Goal: Contribute content: Contribute content

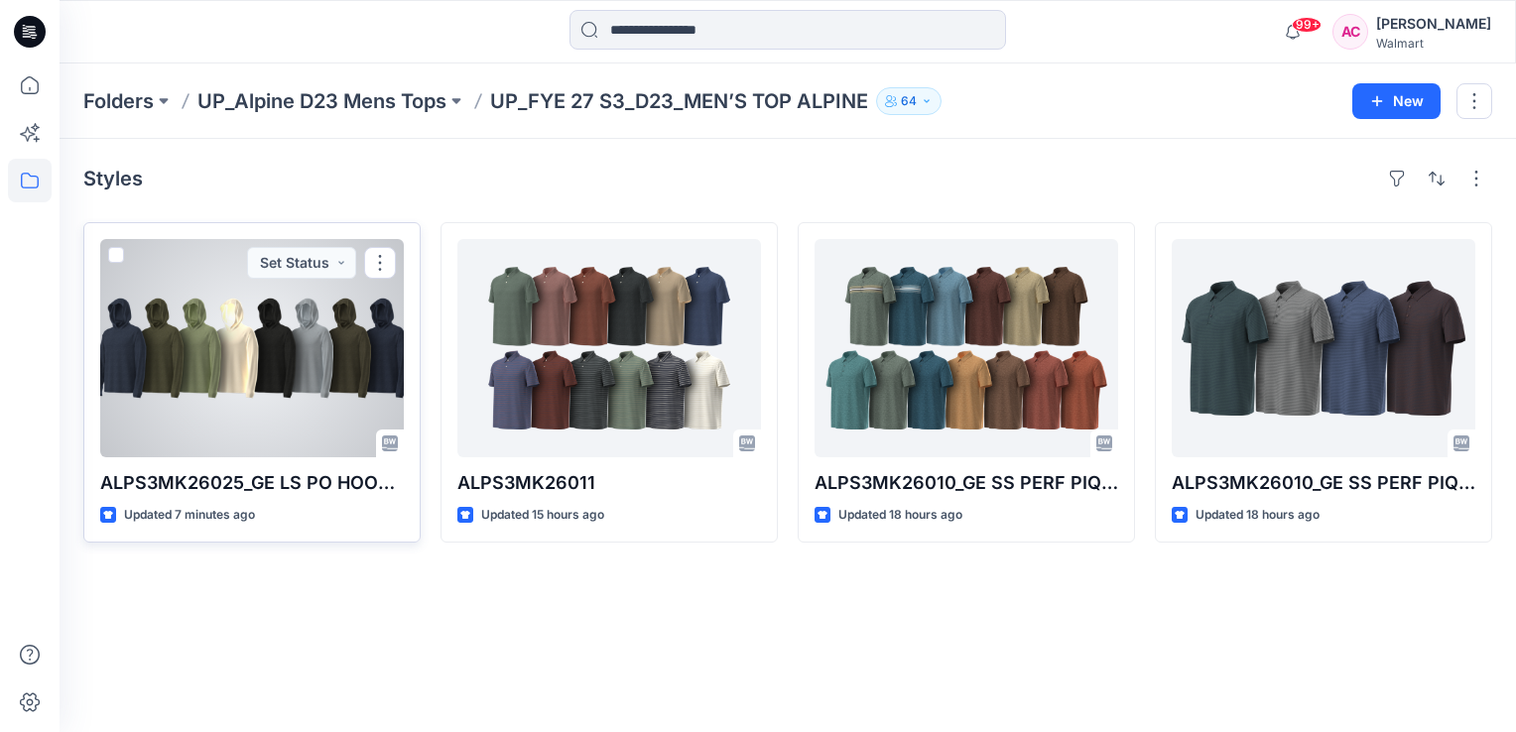
click at [265, 346] on div at bounding box center [252, 348] width 304 height 218
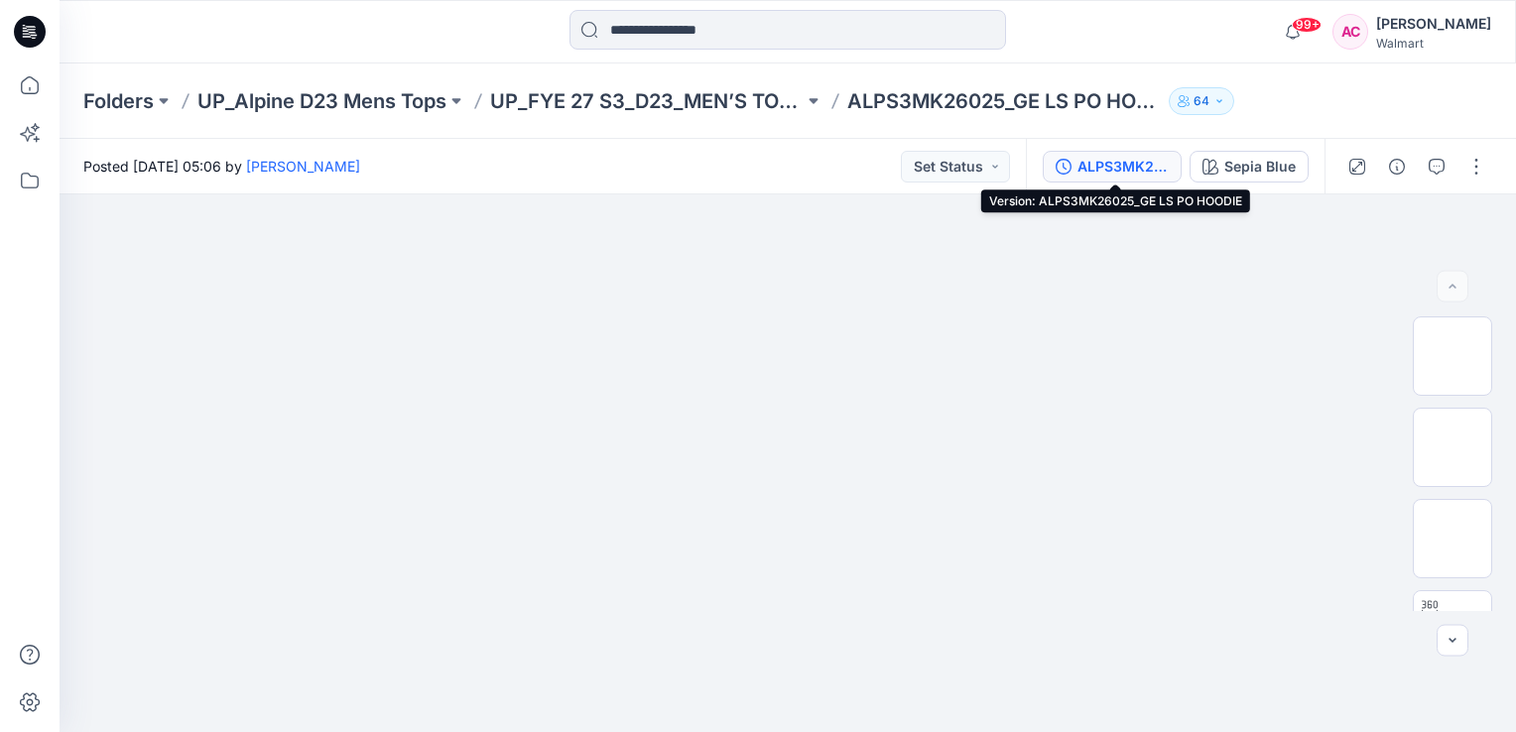
click at [1128, 165] on div "ALPS3MK26025_GE LS PO HOODIE" at bounding box center [1122, 167] width 91 height 22
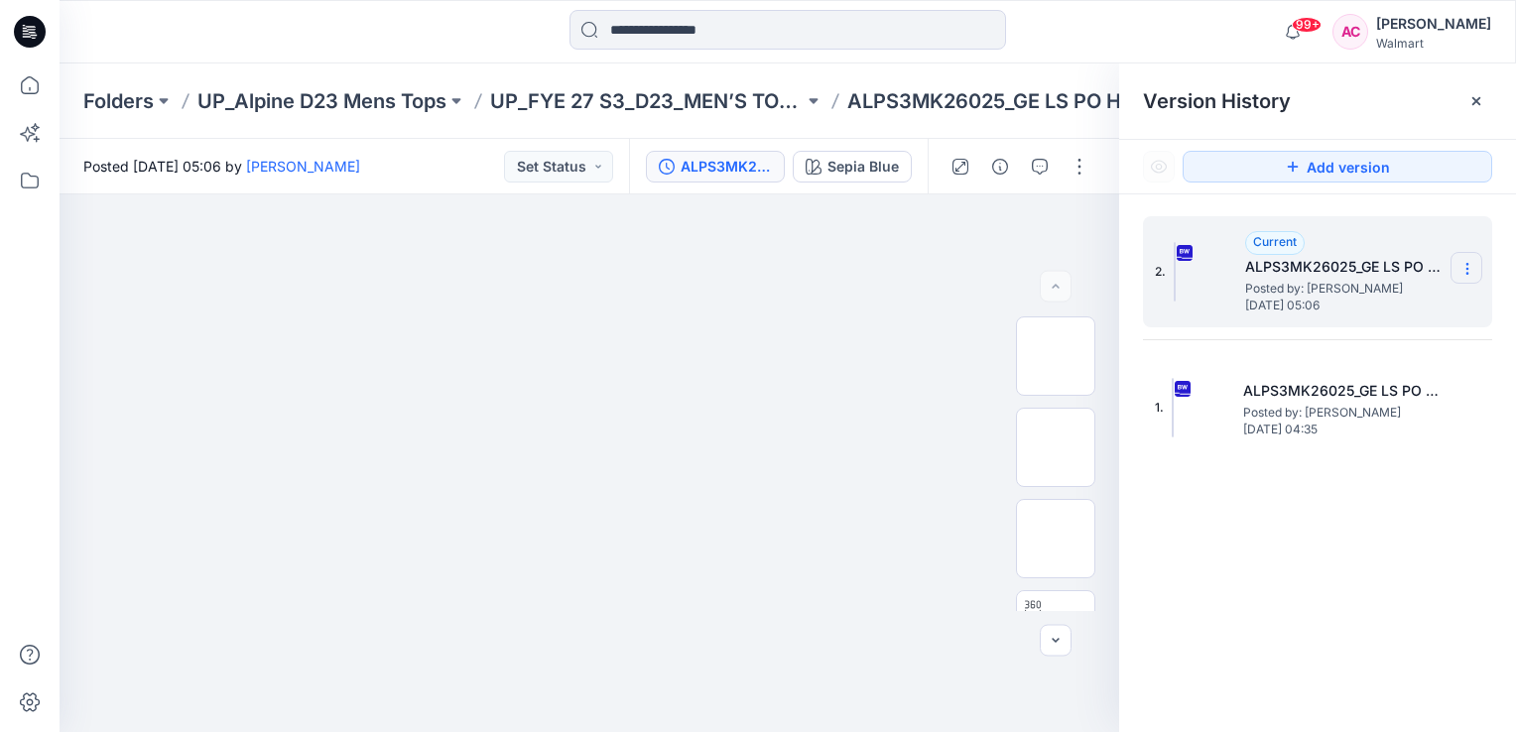
click at [1472, 268] on icon at bounding box center [1467, 269] width 16 height 16
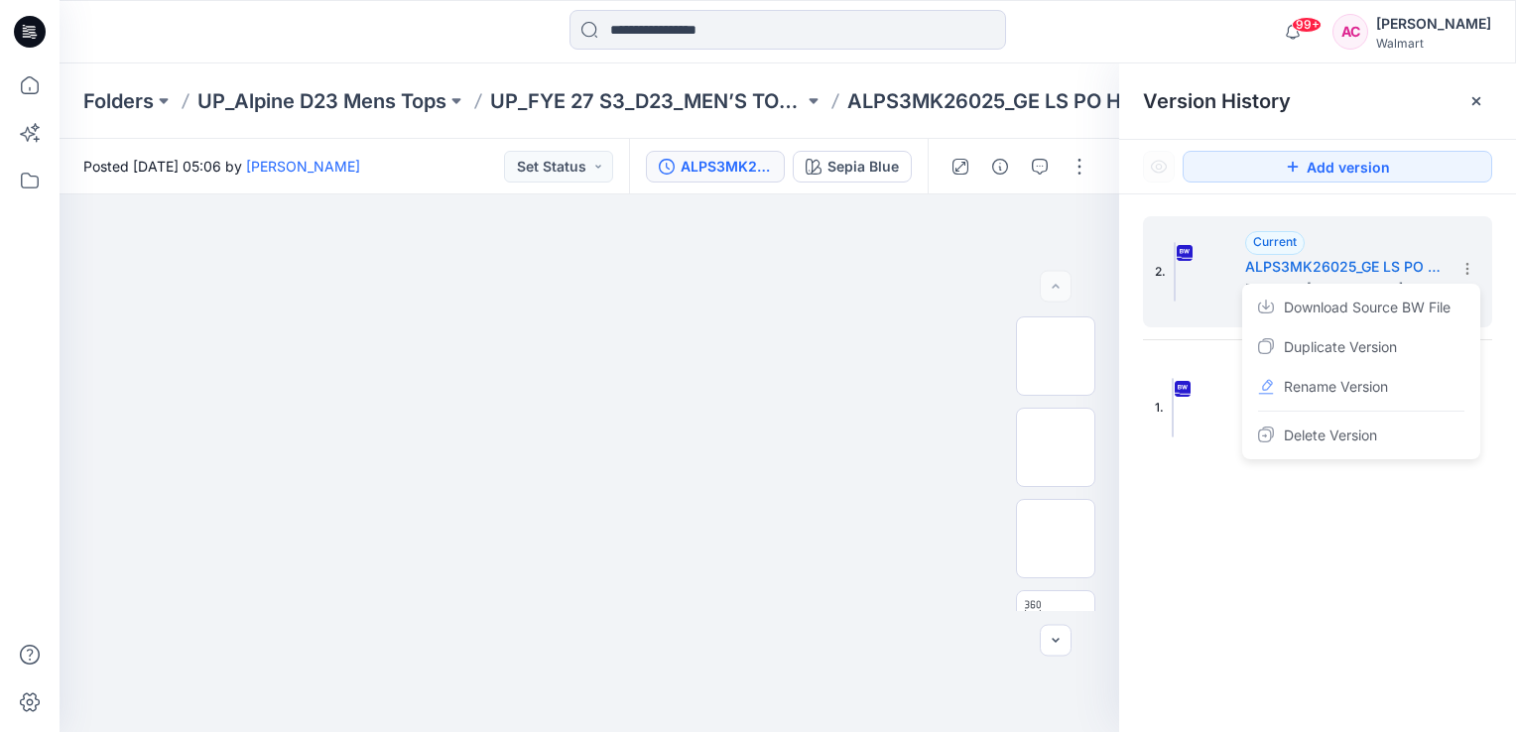
click at [1271, 602] on div "2. Current ALPS3MK26025_GE LS PO HOODIE Posted by: Arunita Chandra Tuesday, Sep…" at bounding box center [1317, 477] width 397 height 566
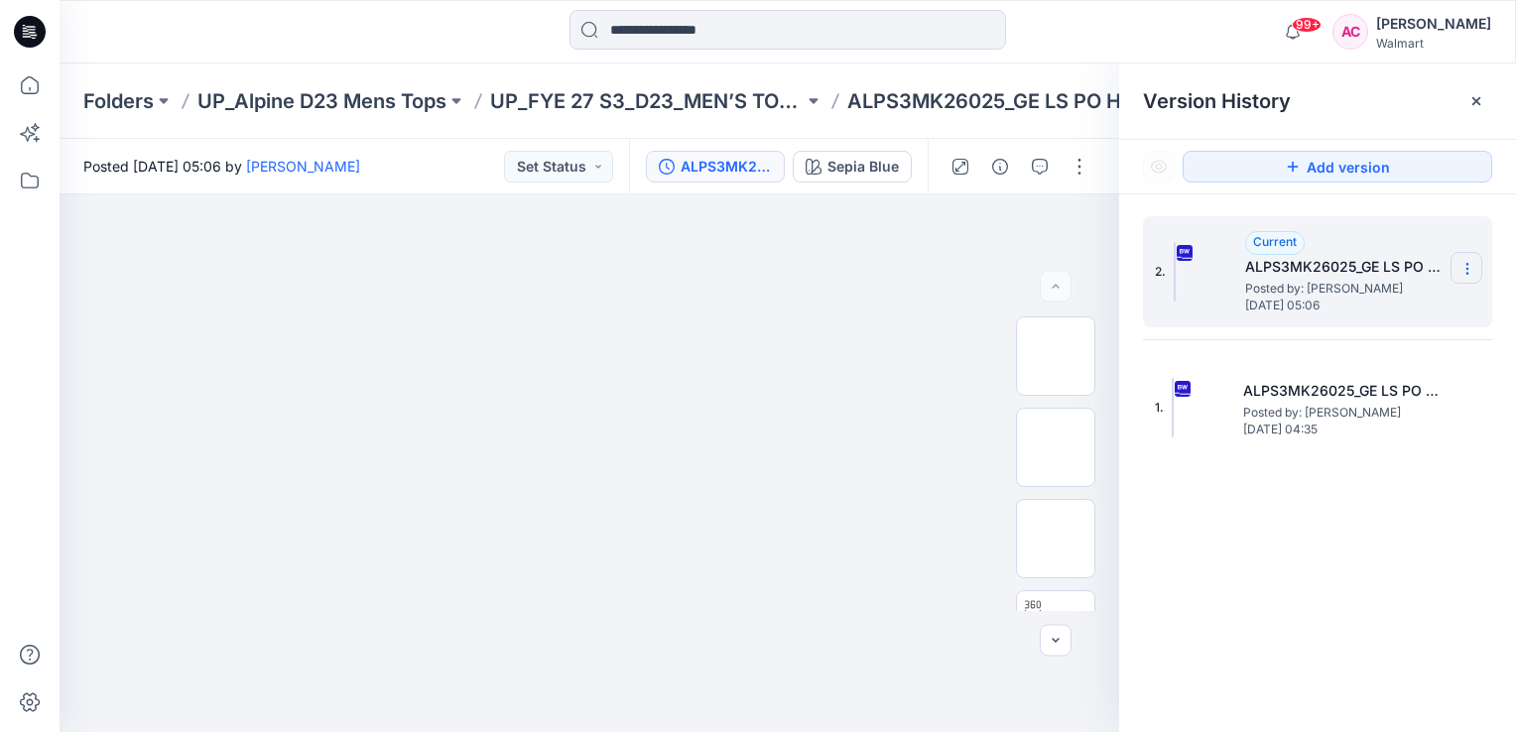
click at [1467, 274] on icon at bounding box center [1466, 273] width 1 height 1
click at [1289, 532] on div "2. Current ALPS3MK26025_GE LS PO HOODIE Posted by: Arunita Chandra Tuesday, Sep…" at bounding box center [1317, 477] width 397 height 566
click at [1077, 169] on button "button" at bounding box center [1079, 167] width 32 height 32
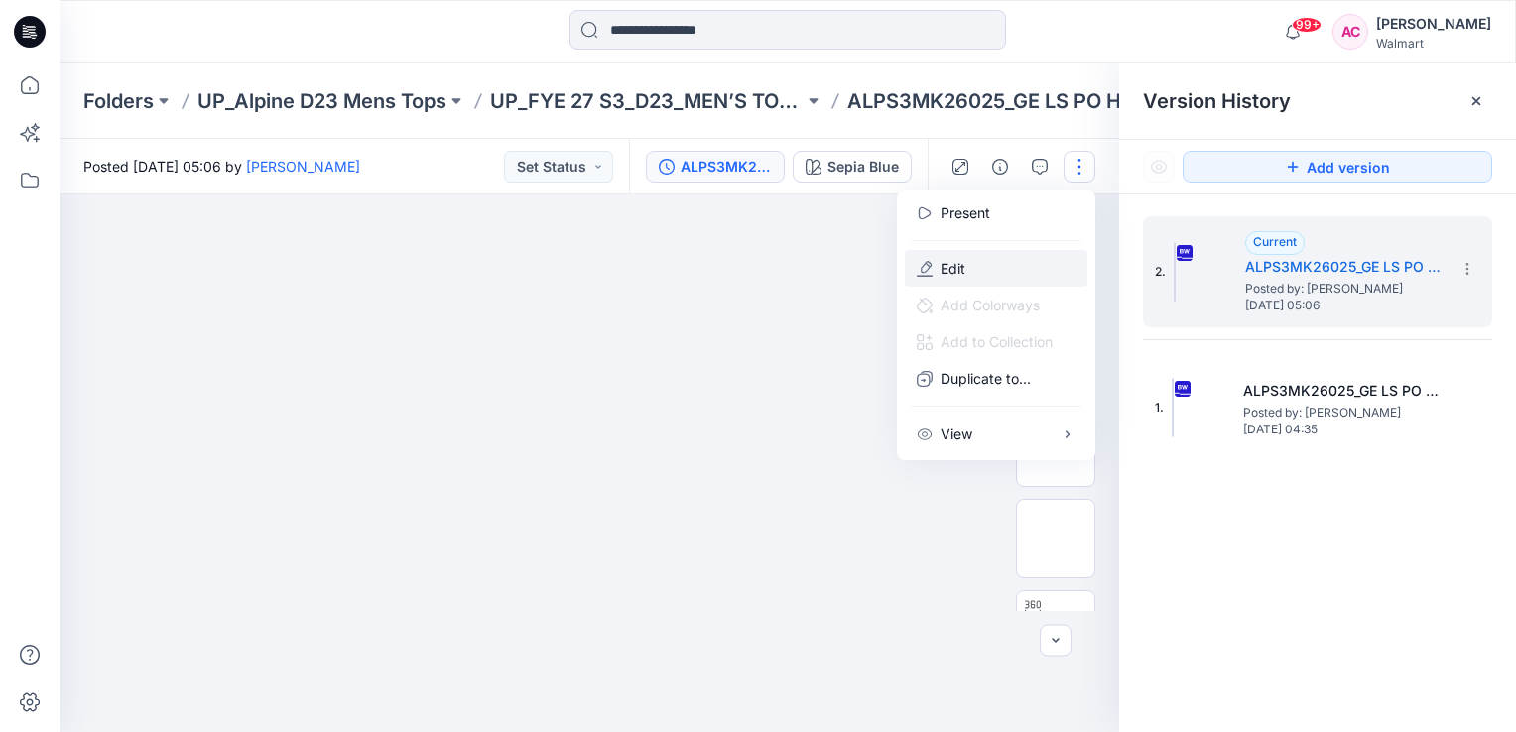
click at [947, 269] on p "Edit" at bounding box center [952, 268] width 25 height 21
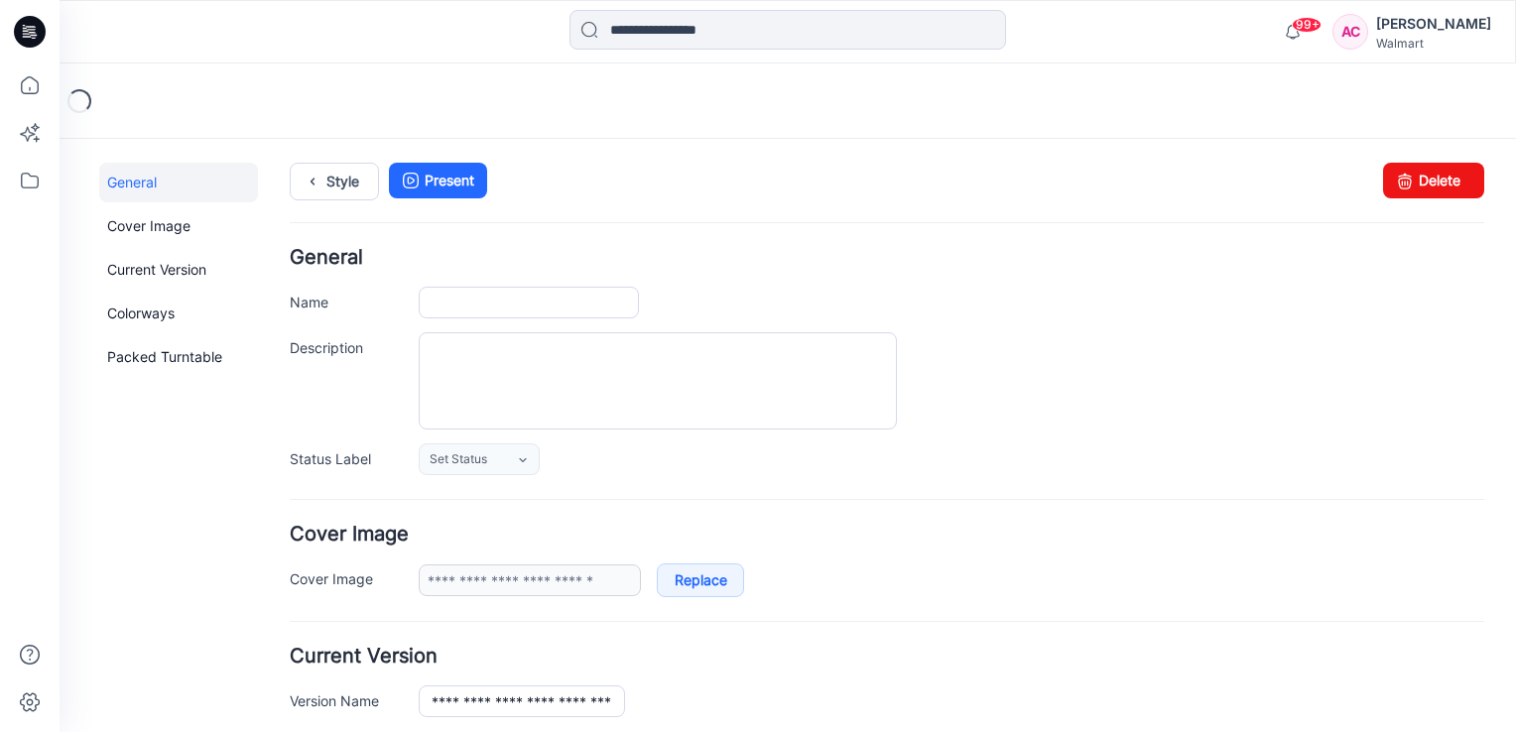
type input "**********"
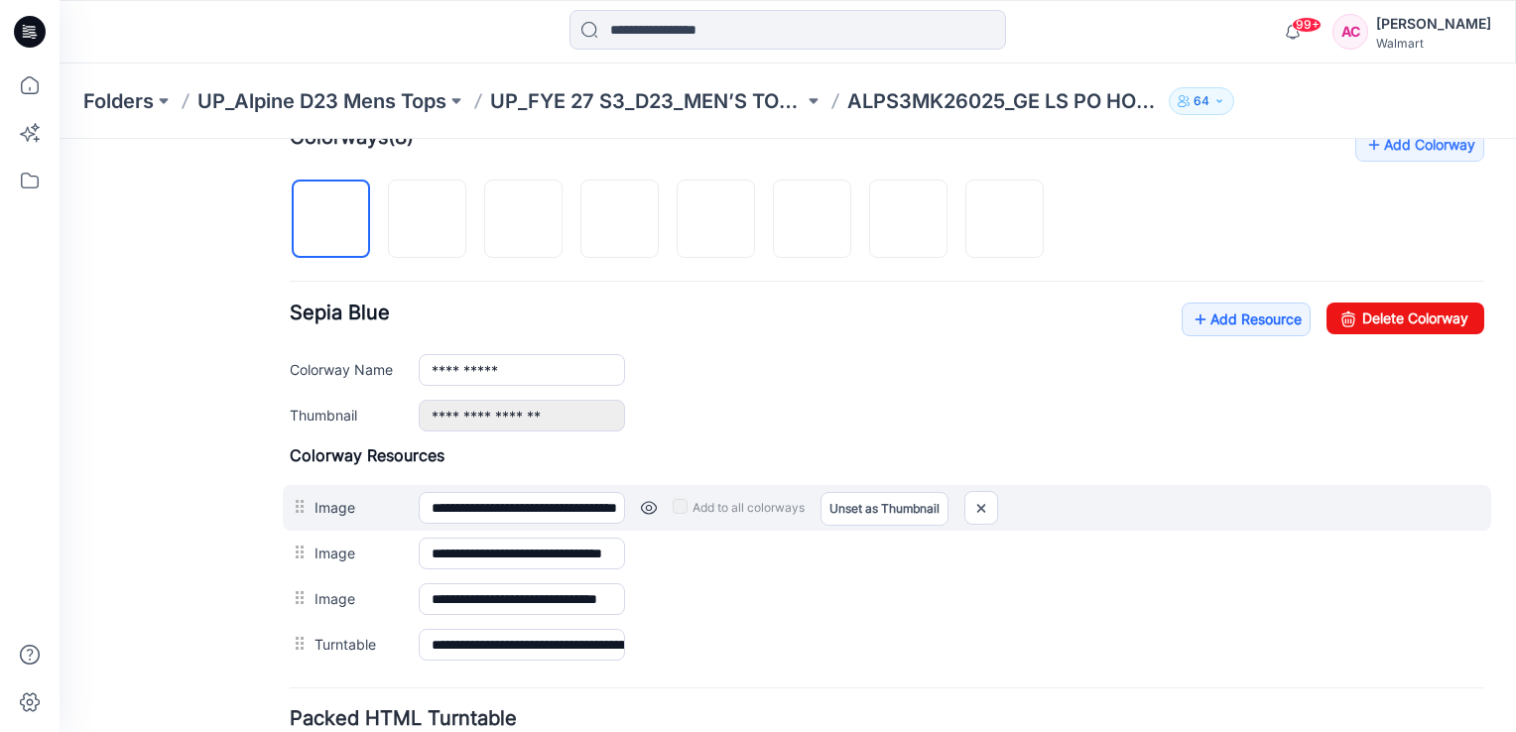
scroll to position [694, 0]
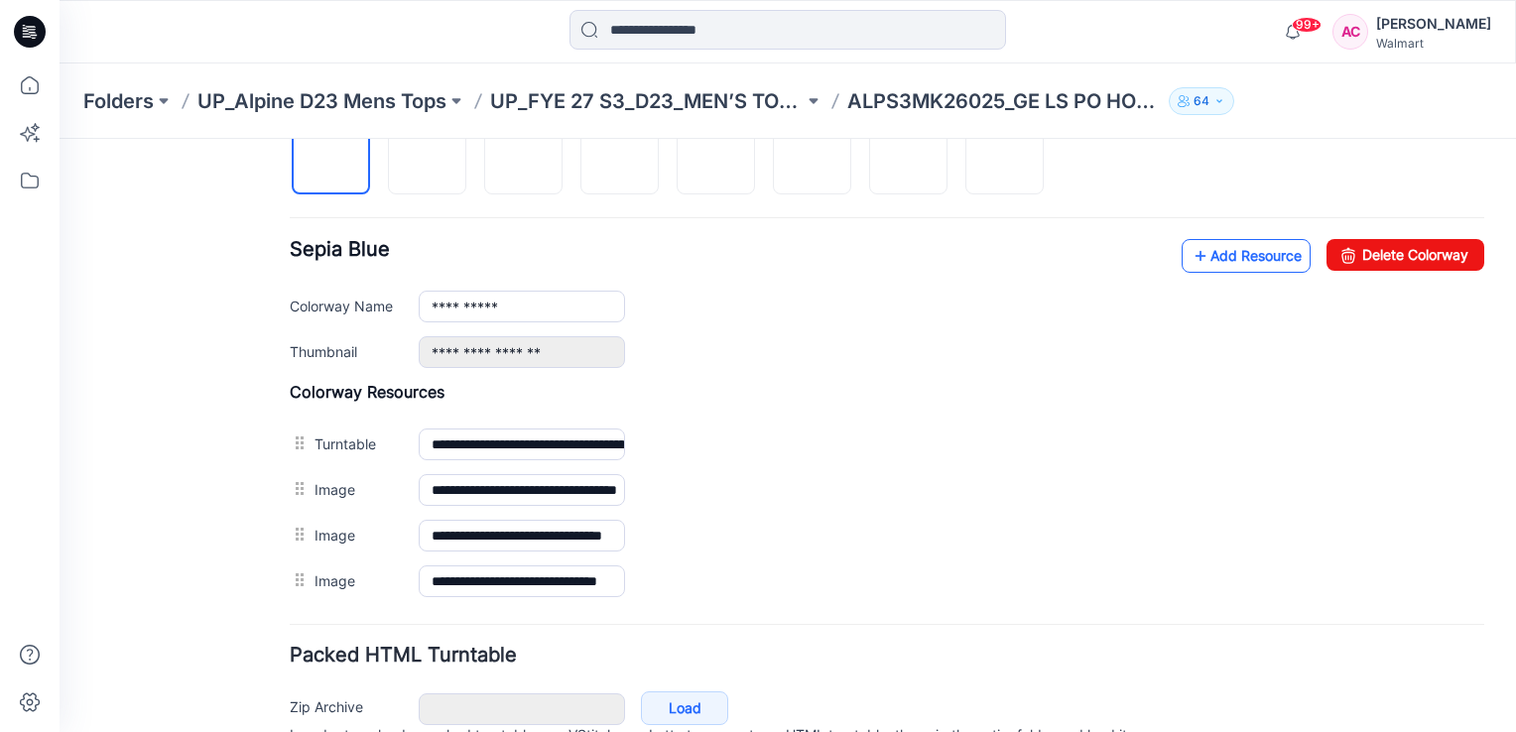
click at [1249, 246] on link "Add Resource" at bounding box center [1245, 256] width 129 height 34
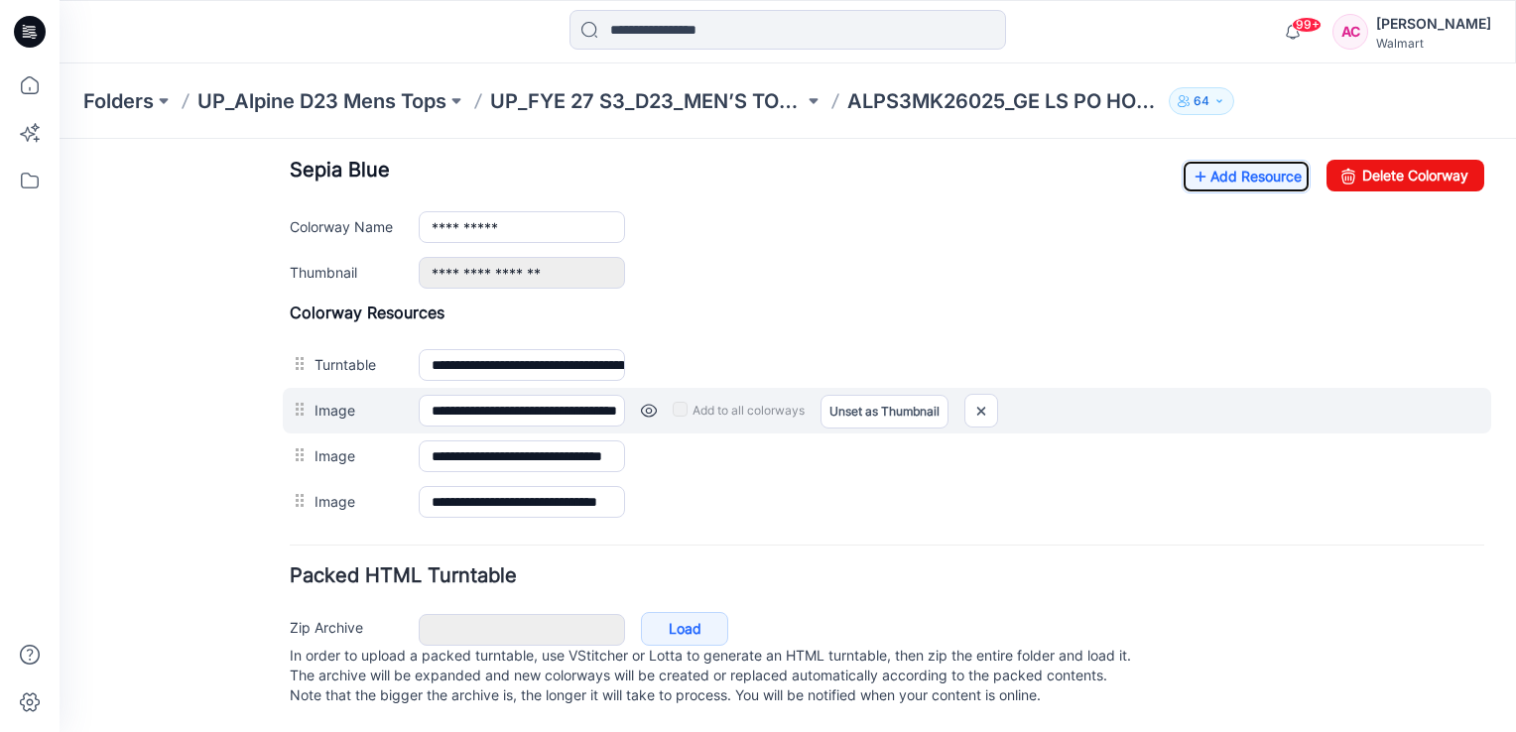
scroll to position [788, 0]
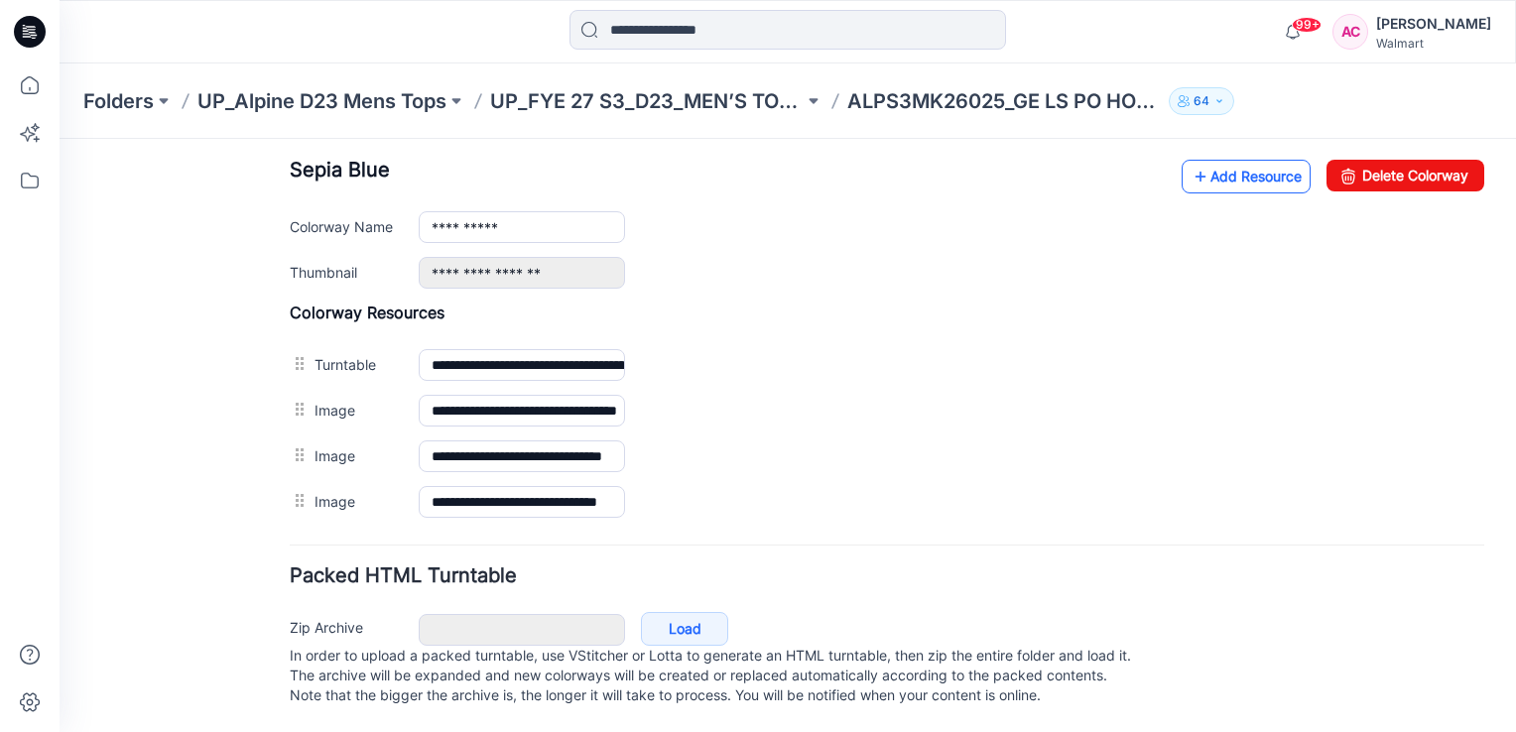
click at [1232, 163] on link "Add Resource" at bounding box center [1245, 177] width 129 height 34
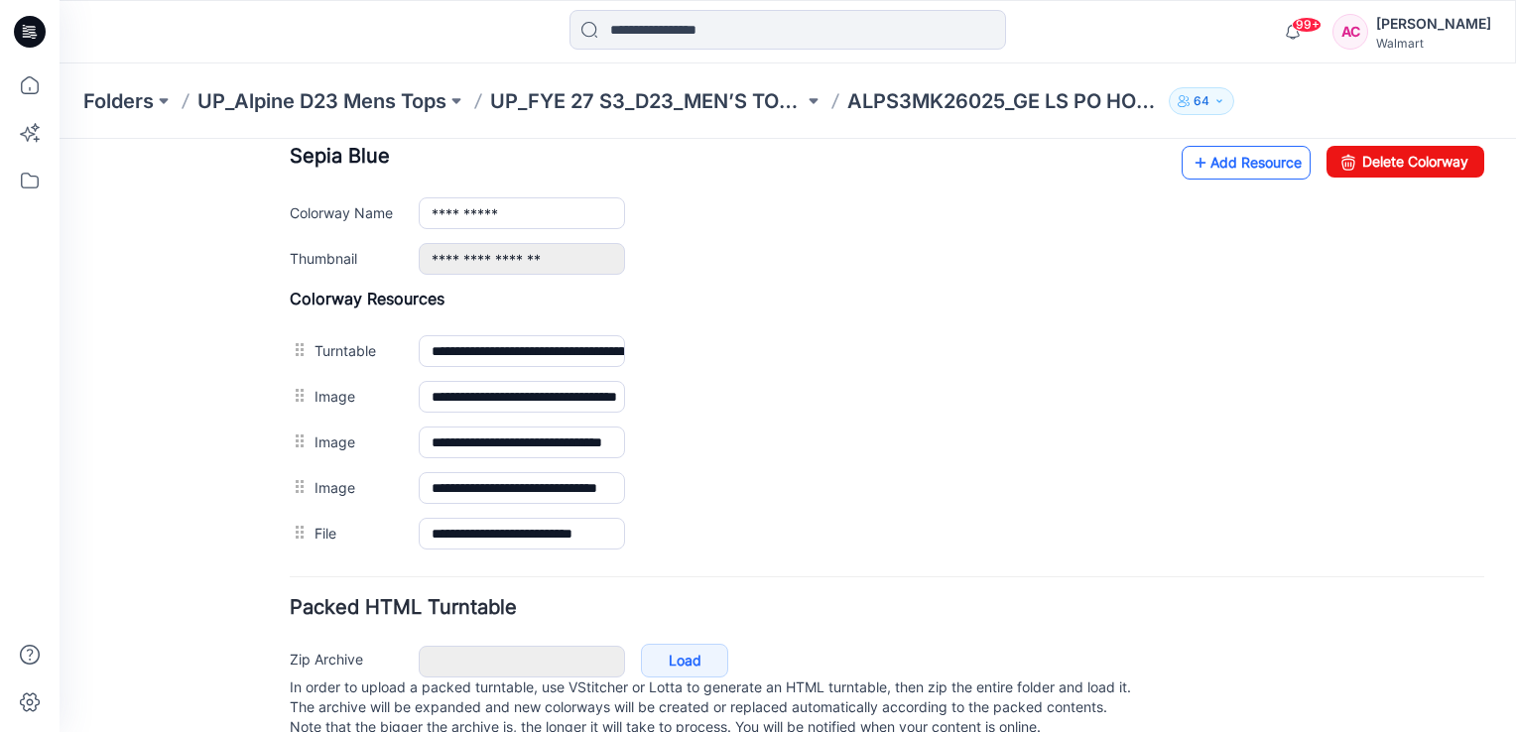
click at [1216, 150] on link "Add Resource" at bounding box center [1245, 163] width 129 height 34
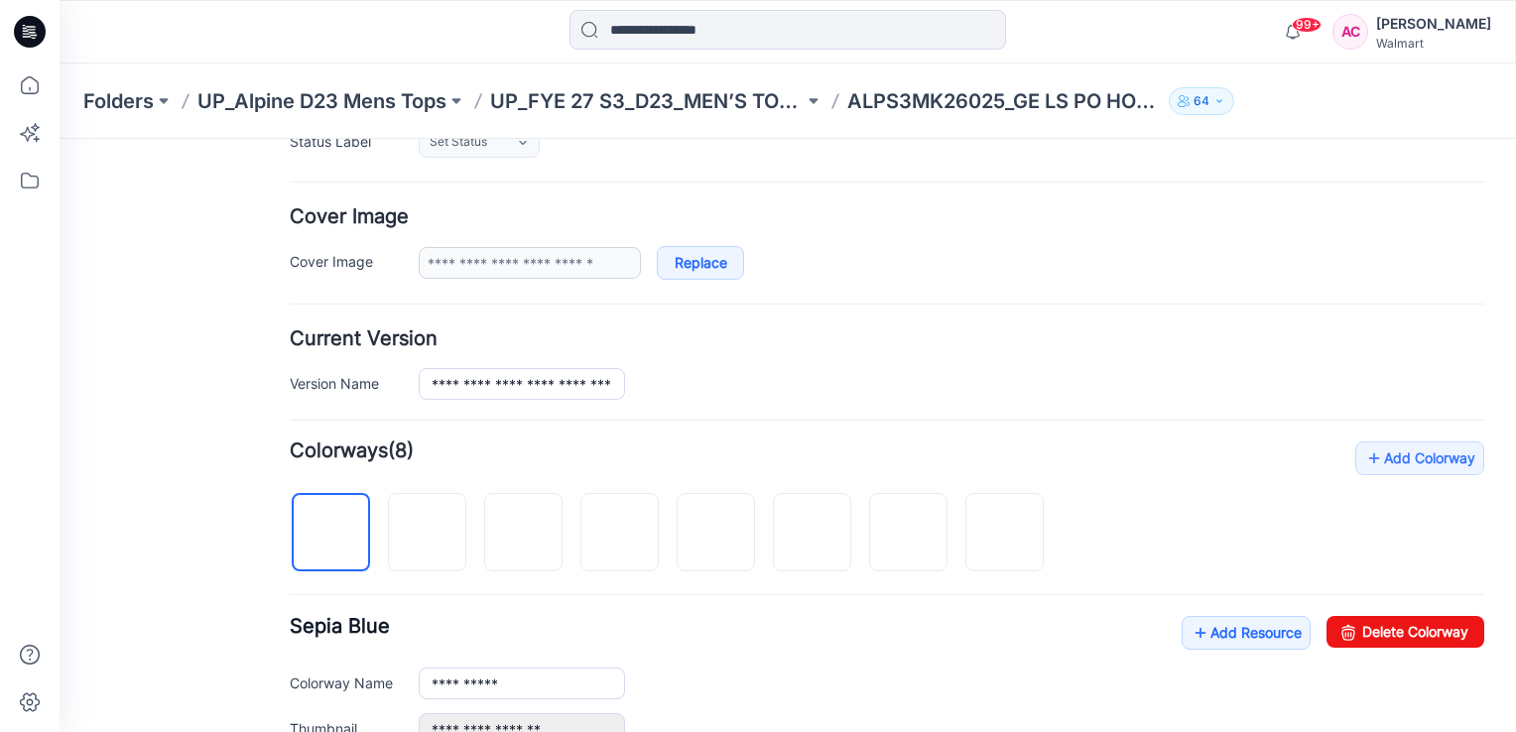
scroll to position [292, 0]
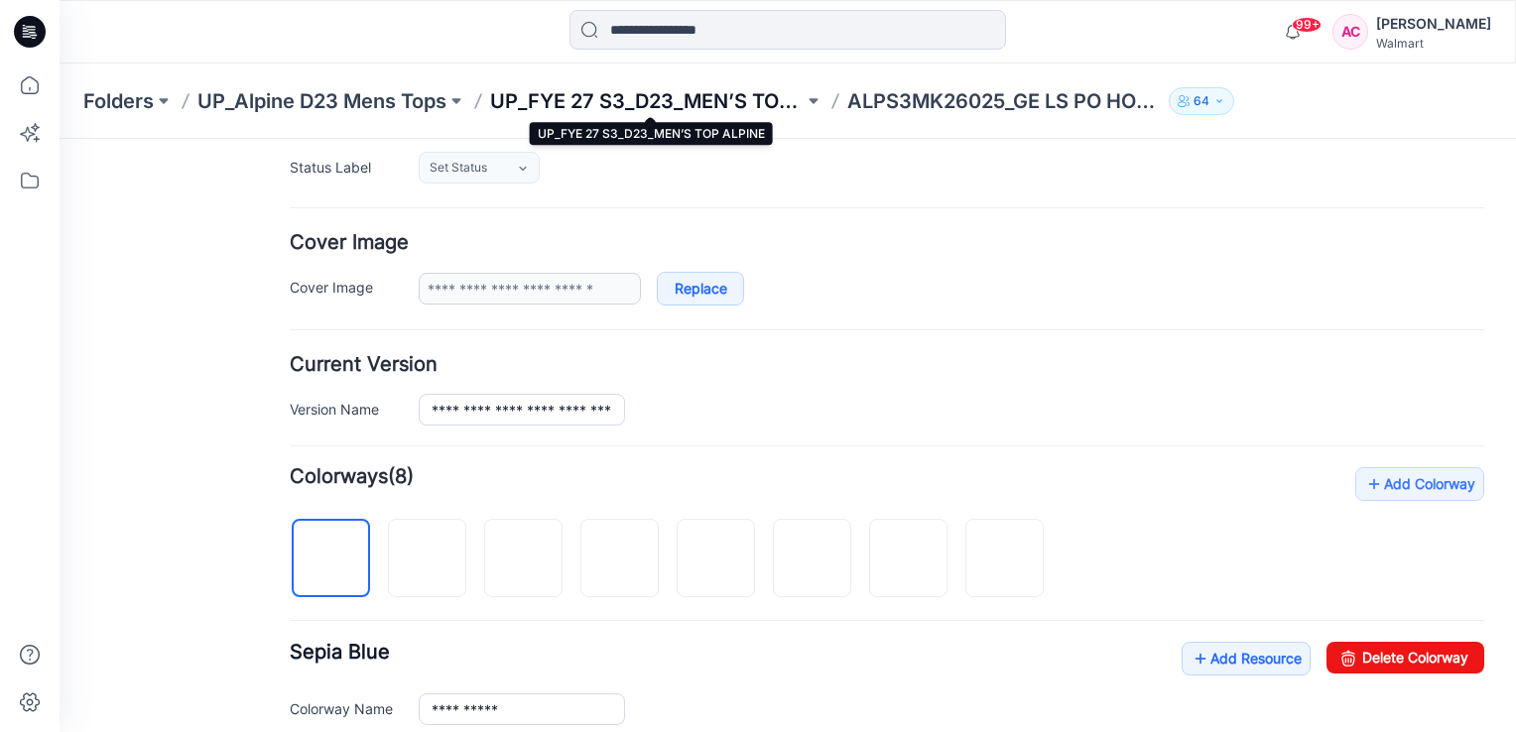
click at [695, 95] on p "UP_FYE 27 S3_D23_MEN’S TOP ALPINE" at bounding box center [646, 101] width 313 height 28
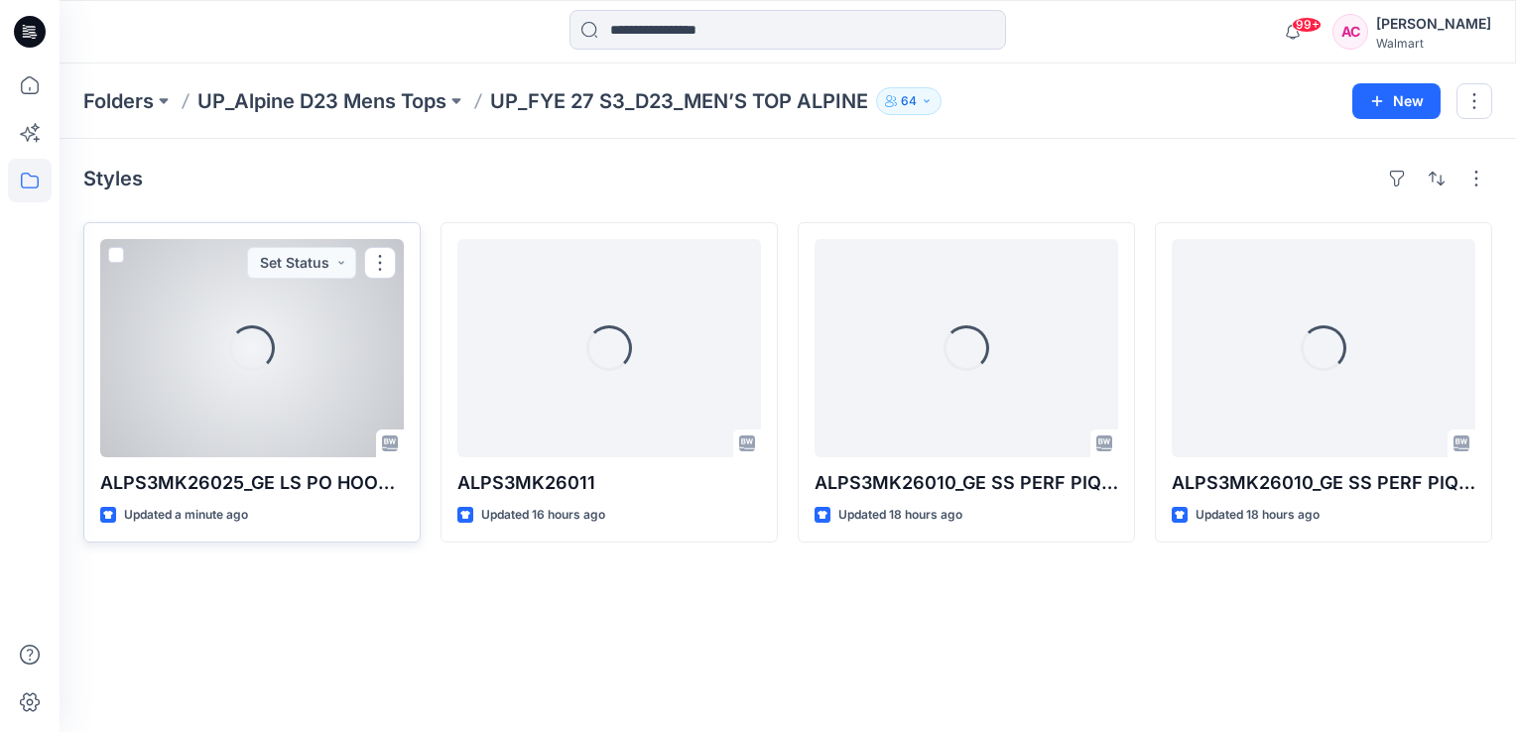
click at [251, 391] on div "Loading..." at bounding box center [252, 348] width 304 height 218
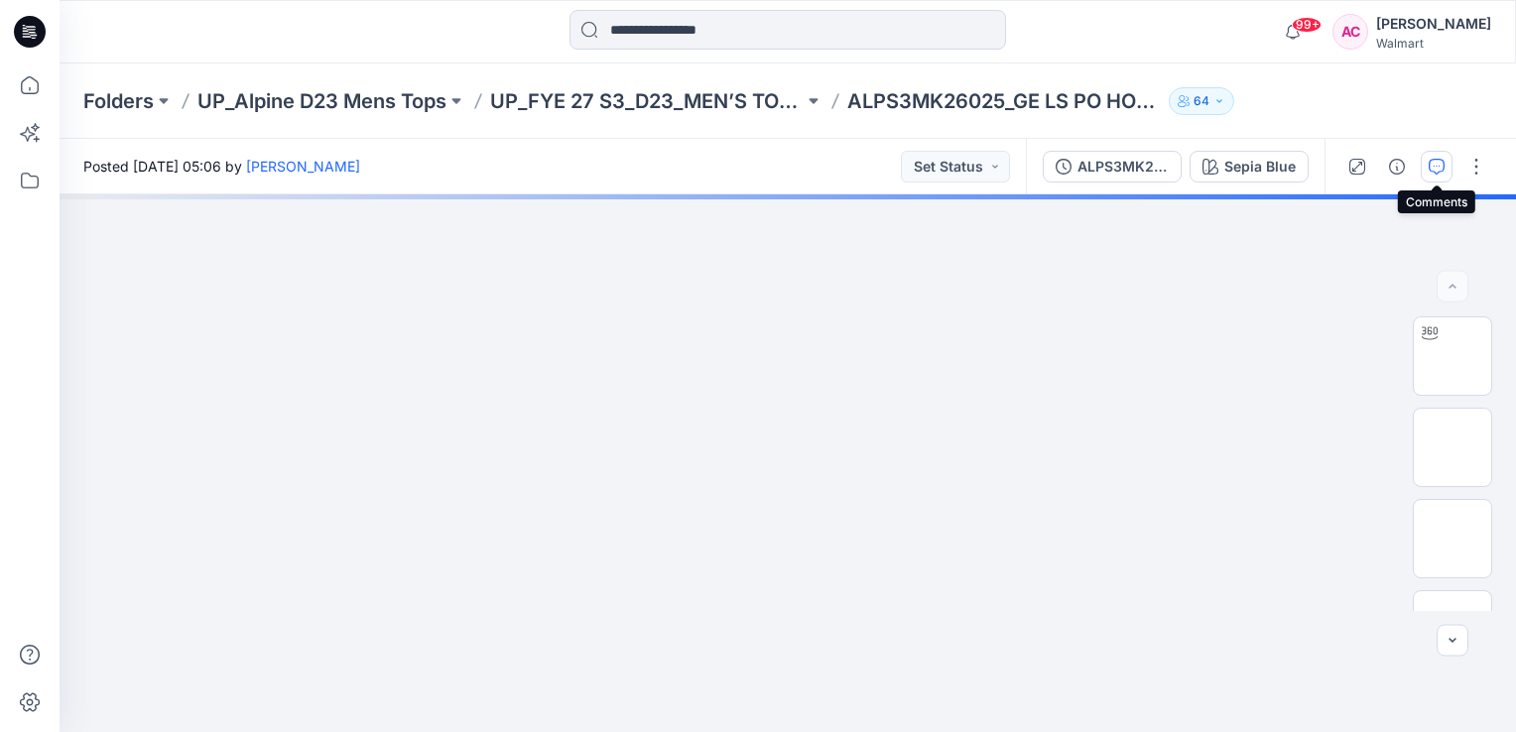
click at [1435, 162] on icon "button" at bounding box center [1436, 167] width 16 height 16
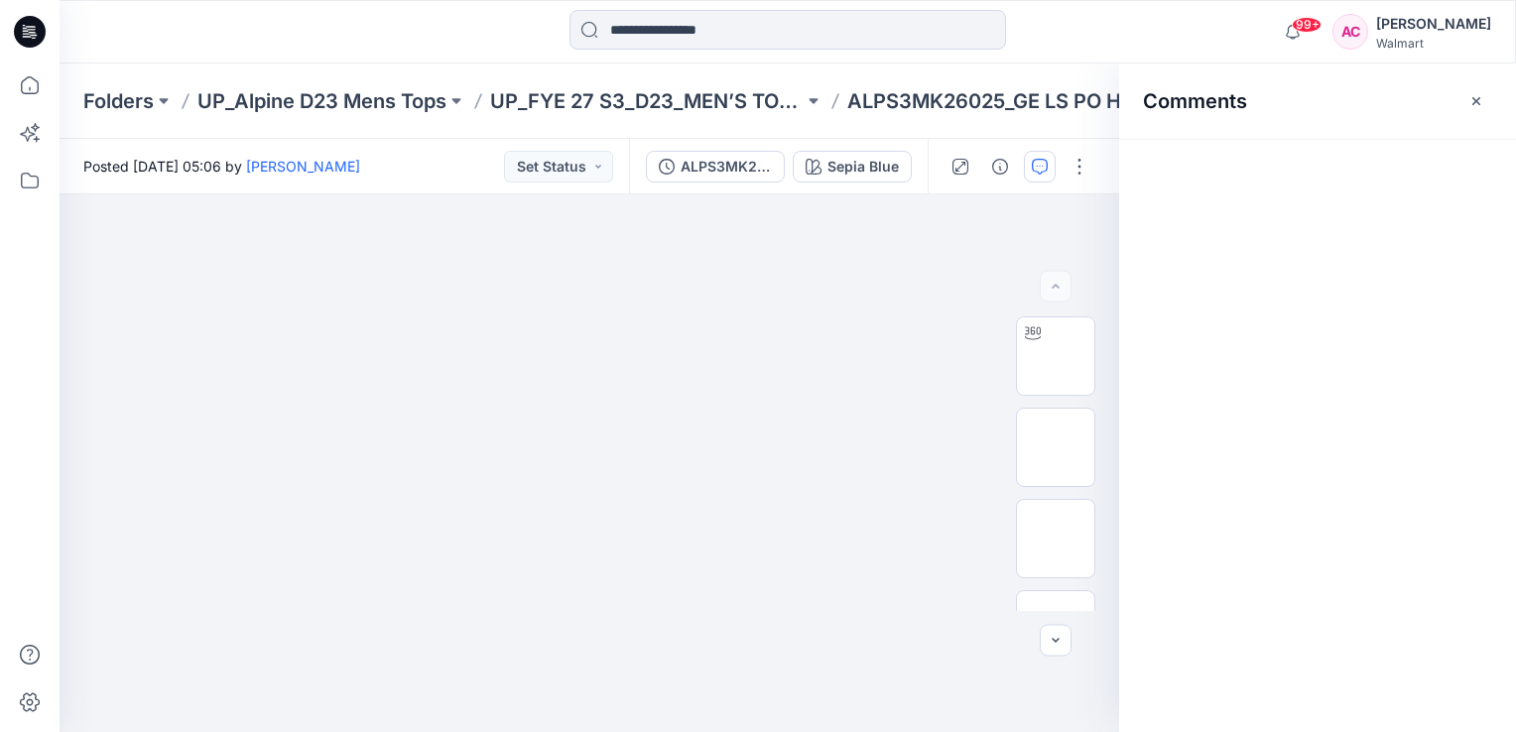
click at [1492, 104] on div "Comments" at bounding box center [1317, 100] width 397 height 74
click at [1474, 101] on icon "button" at bounding box center [1476, 101] width 16 height 16
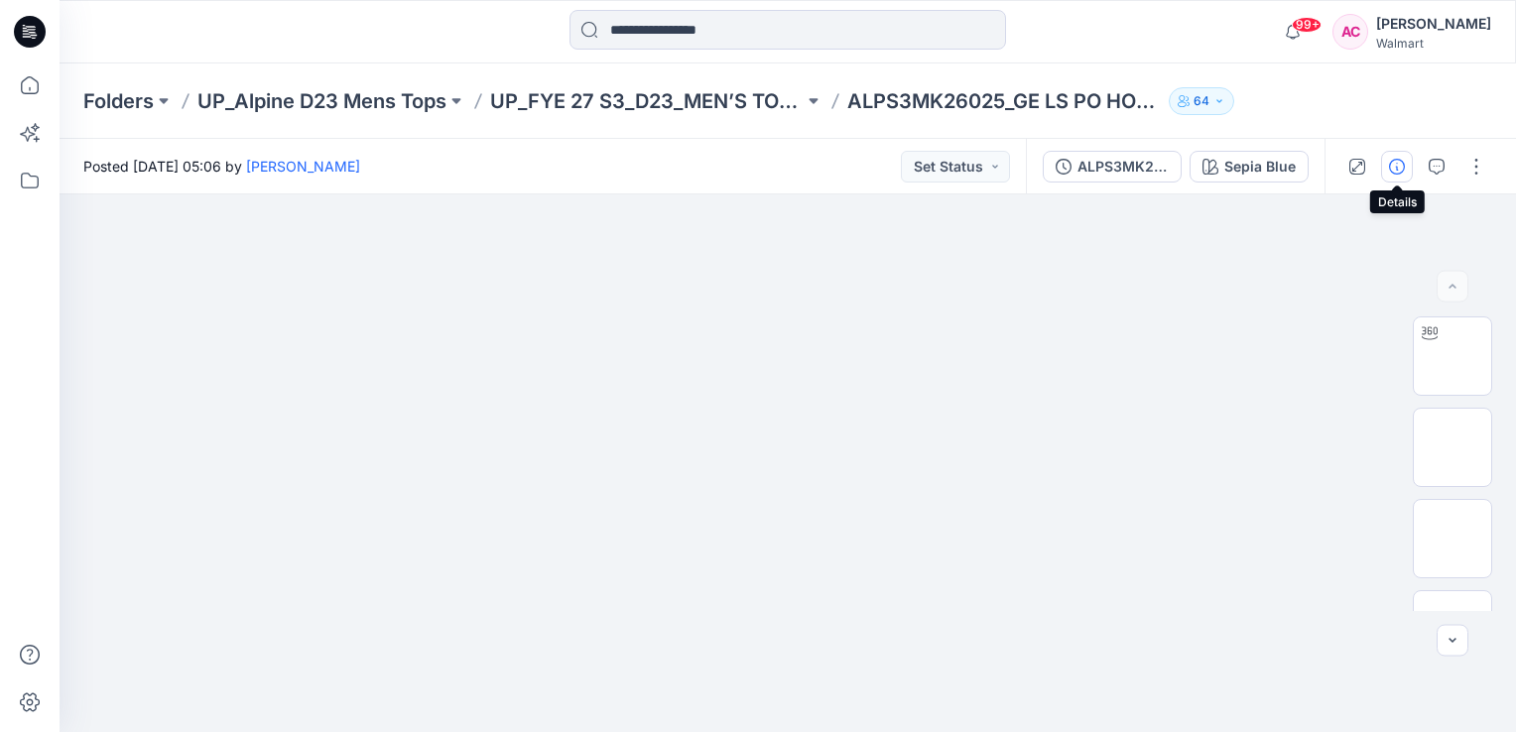
click at [1398, 164] on icon "button" at bounding box center [1397, 167] width 16 height 16
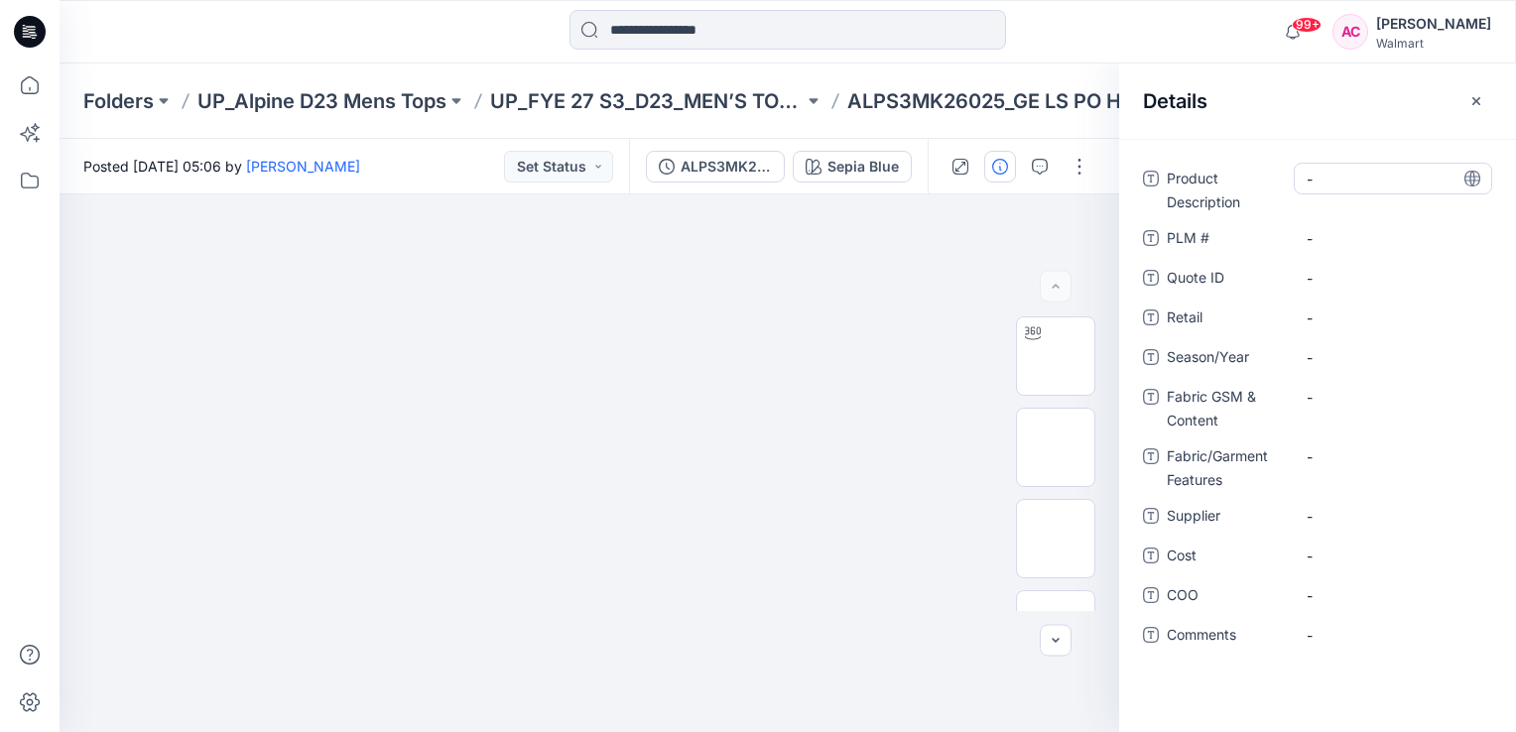
click at [1341, 185] on Description "-" at bounding box center [1392, 179] width 173 height 21
click at [1385, 185] on Description "-" at bounding box center [1392, 179] width 173 height 21
type textarea "**********"
click at [1331, 362] on span "-" at bounding box center [1392, 357] width 173 height 21
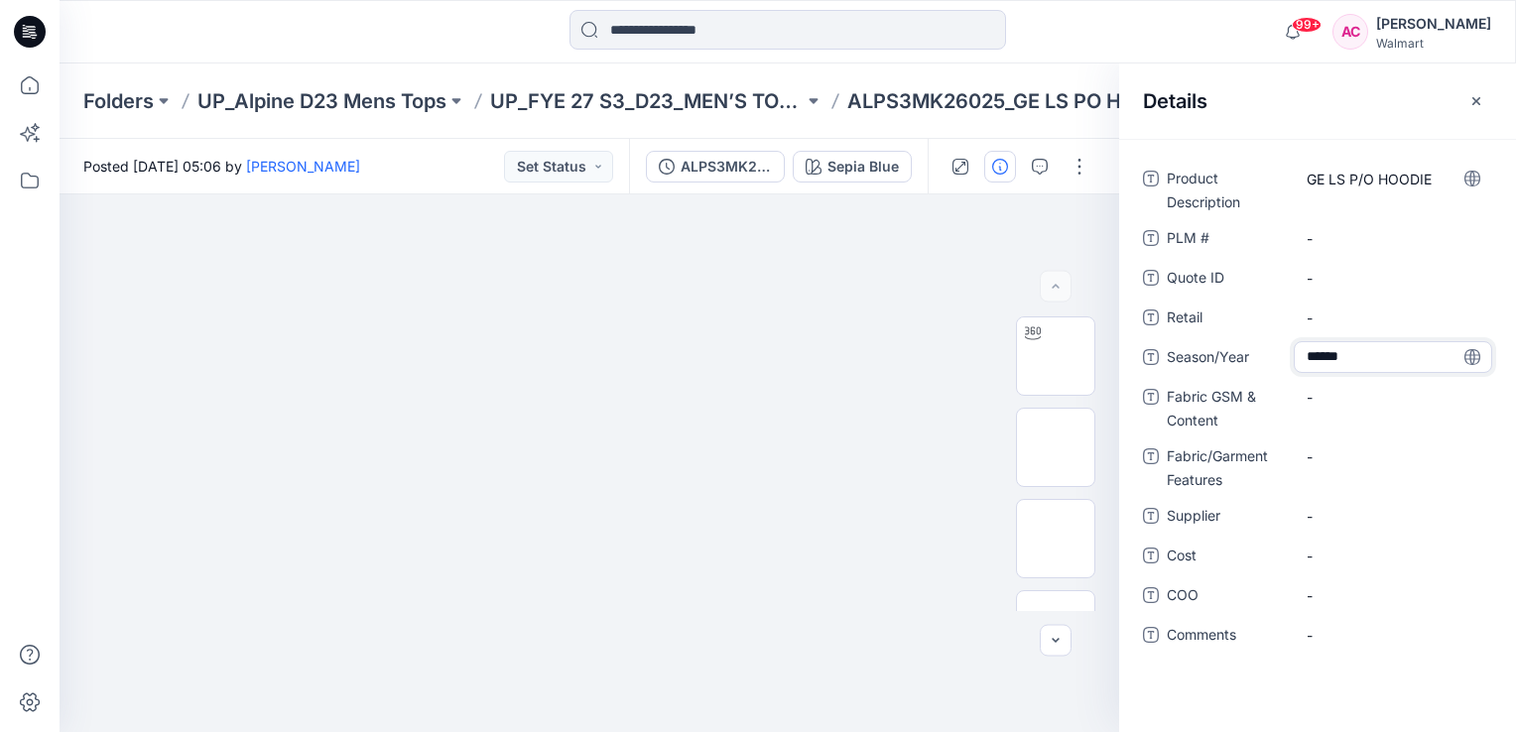
type textarea "*******"
click at [1329, 399] on Content "-" at bounding box center [1392, 397] width 173 height 21
click at [1347, 395] on Content "-" at bounding box center [1392, 397] width 173 height 21
type textarea "**********"
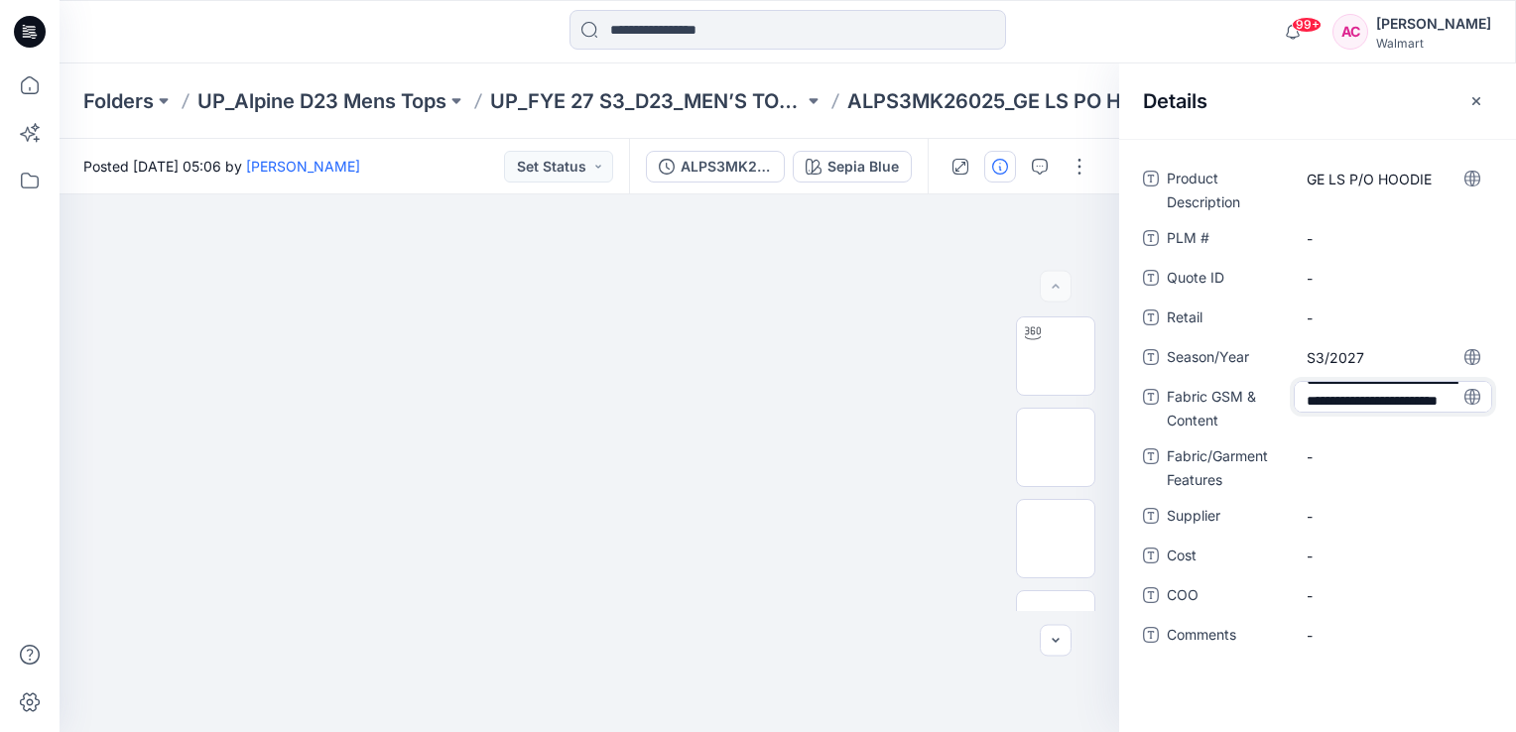
click at [1326, 511] on div "**********" at bounding box center [1317, 419] width 349 height 512
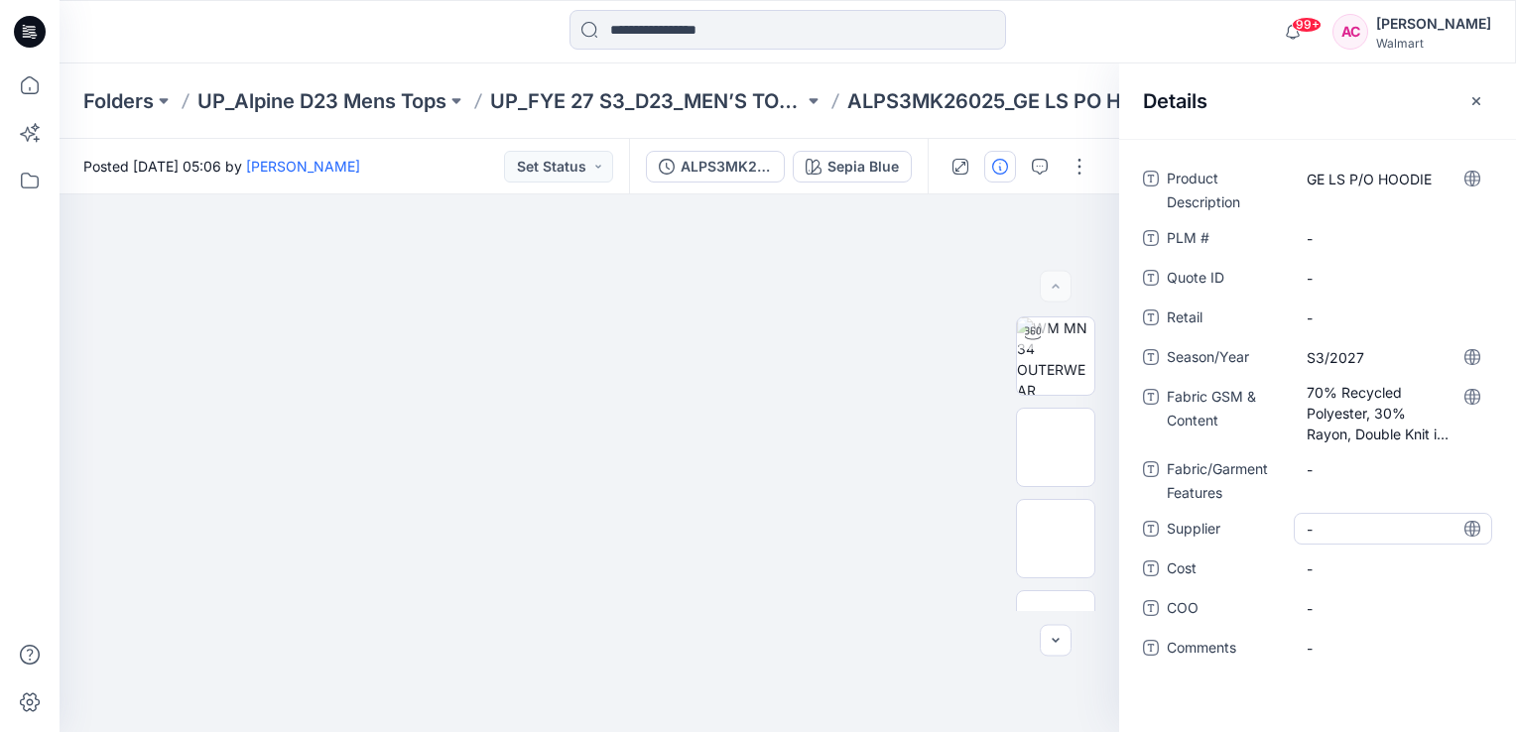
click at [1343, 530] on span "-" at bounding box center [1392, 529] width 173 height 21
type textarea "**********"
click at [1178, 686] on div "**********" at bounding box center [1317, 435] width 397 height 593
click at [1484, 103] on button "button" at bounding box center [1476, 101] width 32 height 32
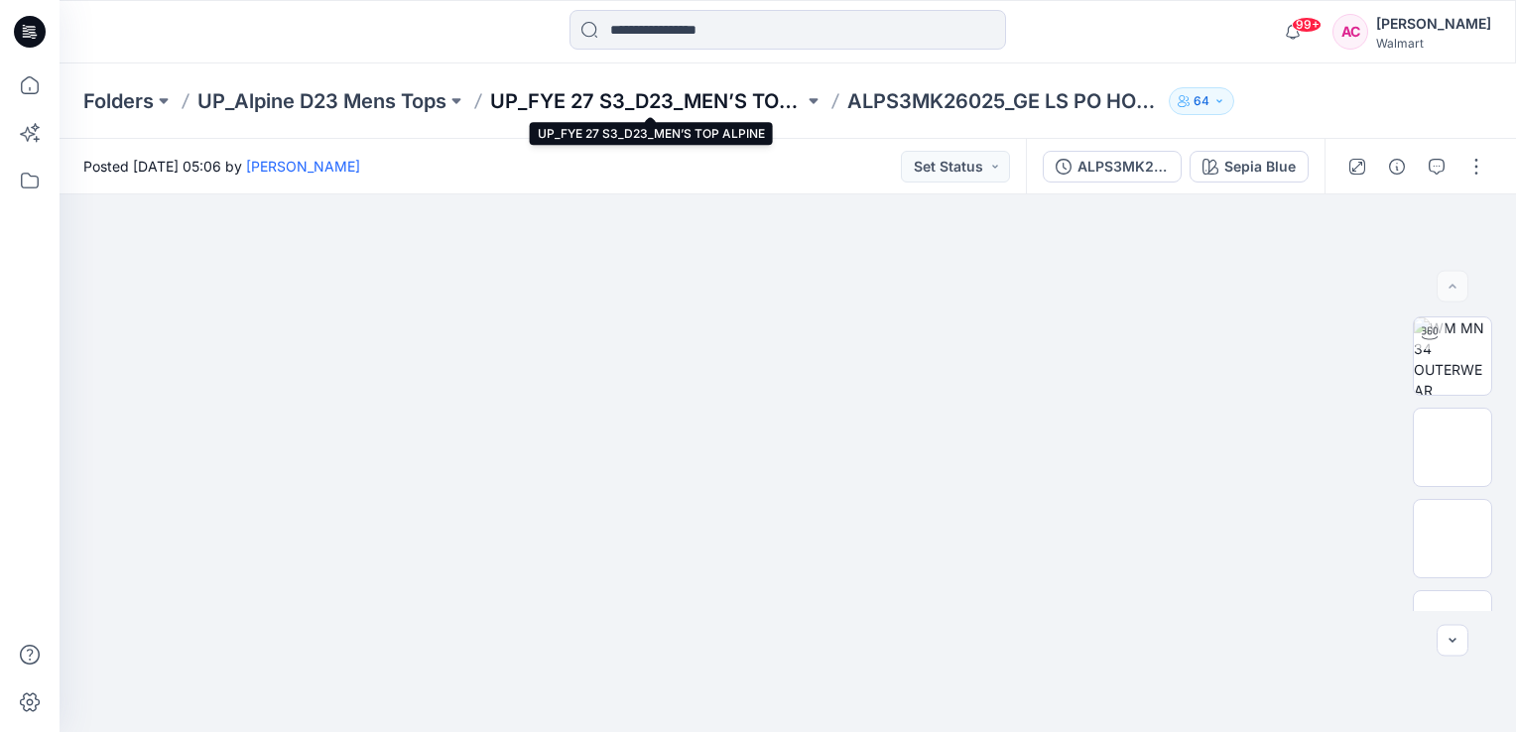
click at [685, 95] on p "UP_FYE 27 S3_D23_MEN’S TOP ALPINE" at bounding box center [646, 101] width 313 height 28
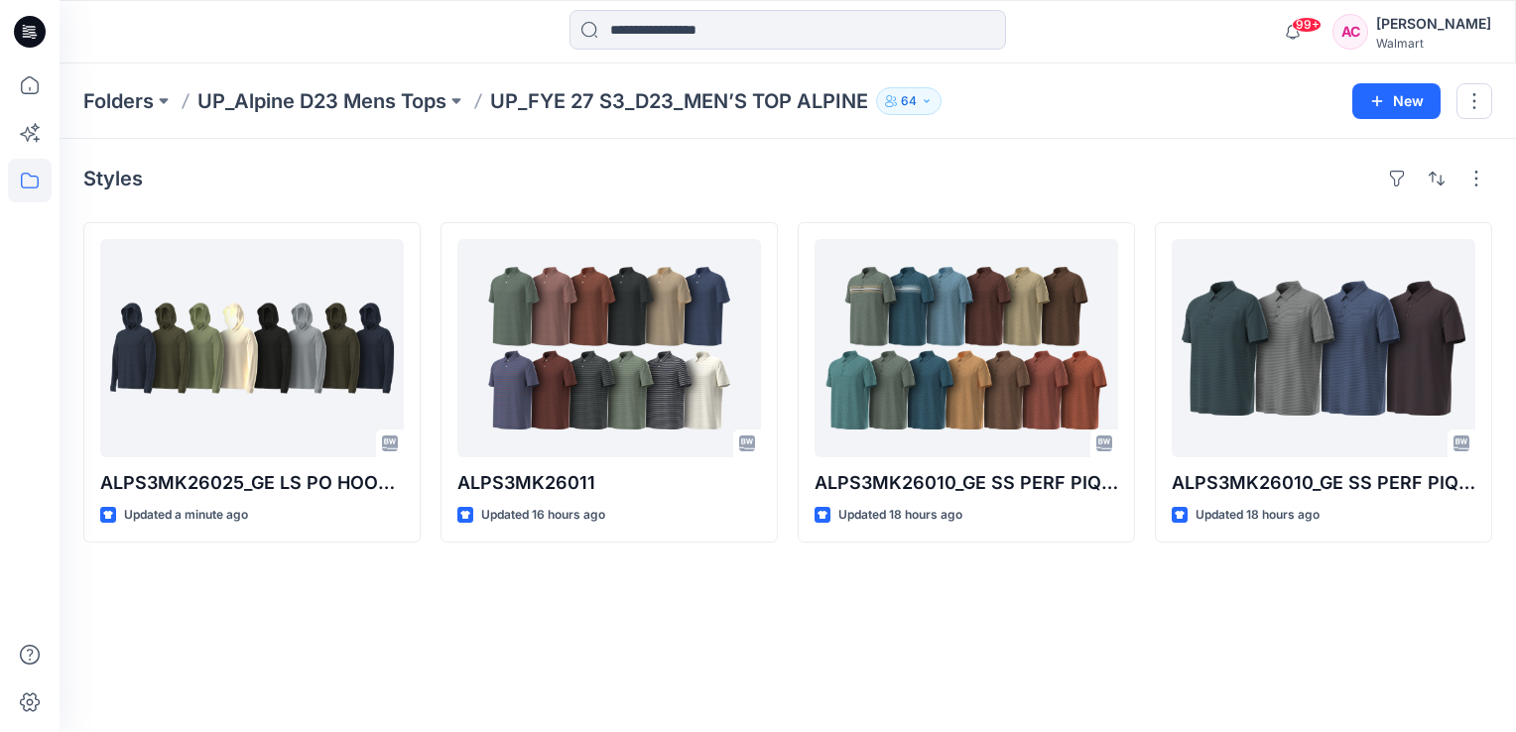
drag, startPoint x: 278, startPoint y: 161, endPoint x: 275, endPoint y: 151, distance: 10.4
click at [278, 161] on div "Styles ALPS3MK26025_GE LS PO HOODIE Updated a minute ago ALPS3MK26011 Updated 1…" at bounding box center [788, 435] width 1456 height 593
drag, startPoint x: 197, startPoint y: 117, endPoint x: 454, endPoint y: 124, distance: 257.0
click at [454, 124] on div "Folders UP_Alpine D23 Mens Tops UP_FYE 27 S3_D23_MEN’S TOP ALPINE 64 New" at bounding box center [788, 100] width 1456 height 75
drag, startPoint x: 454, startPoint y: 124, endPoint x: 417, endPoint y: 141, distance: 41.3
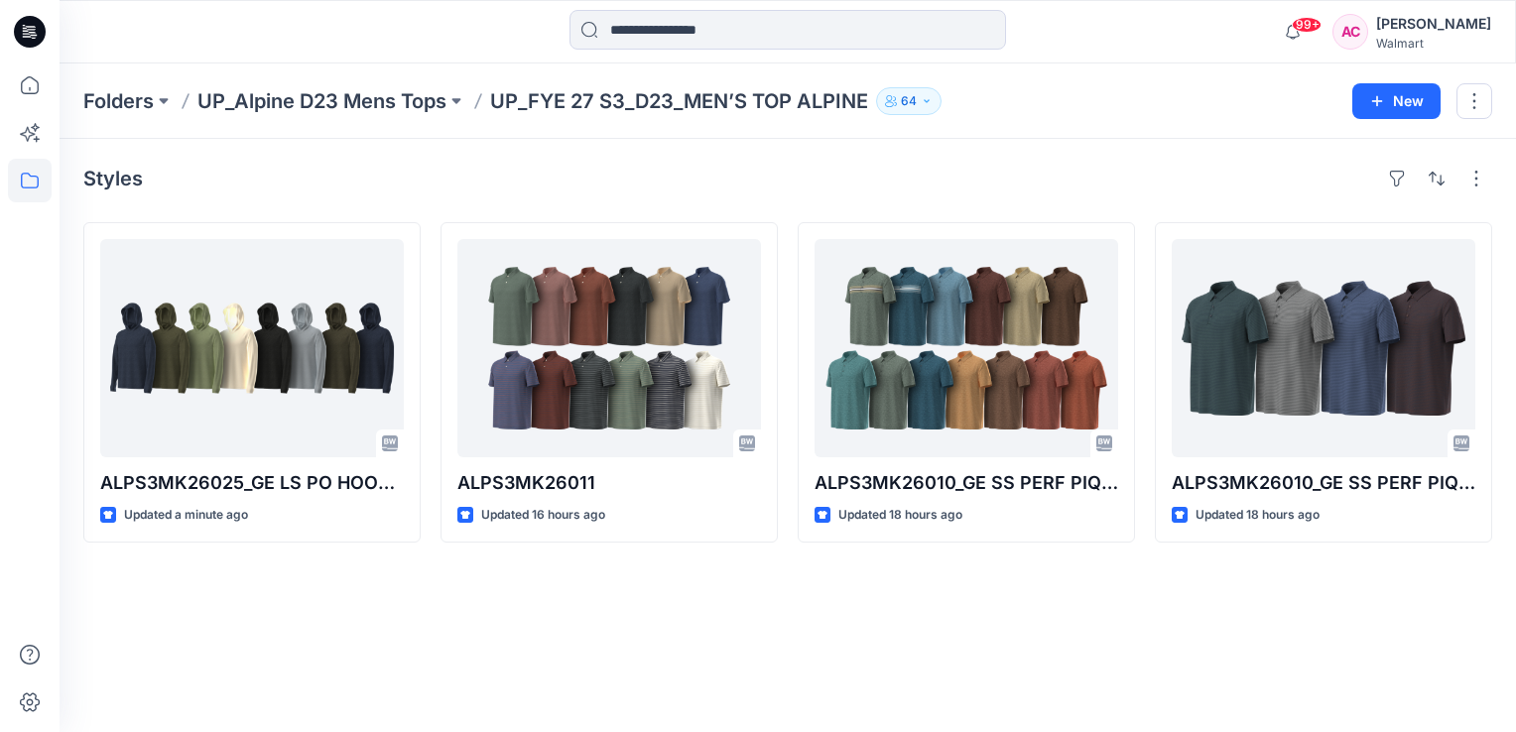
click at [417, 141] on div "Styles ALPS3MK26025_GE LS PO HOODIE Updated a minute ago ALPS3MK26011 Updated 1…" at bounding box center [788, 435] width 1456 height 593
drag, startPoint x: 194, startPoint y: 111, endPoint x: 468, endPoint y: 127, distance: 274.3
click at [468, 127] on div "Folders UP_Alpine D23 Mens Tops UP_FYE 27 S3_D23_MEN’S TOP ALPINE 64 New" at bounding box center [788, 100] width 1456 height 75
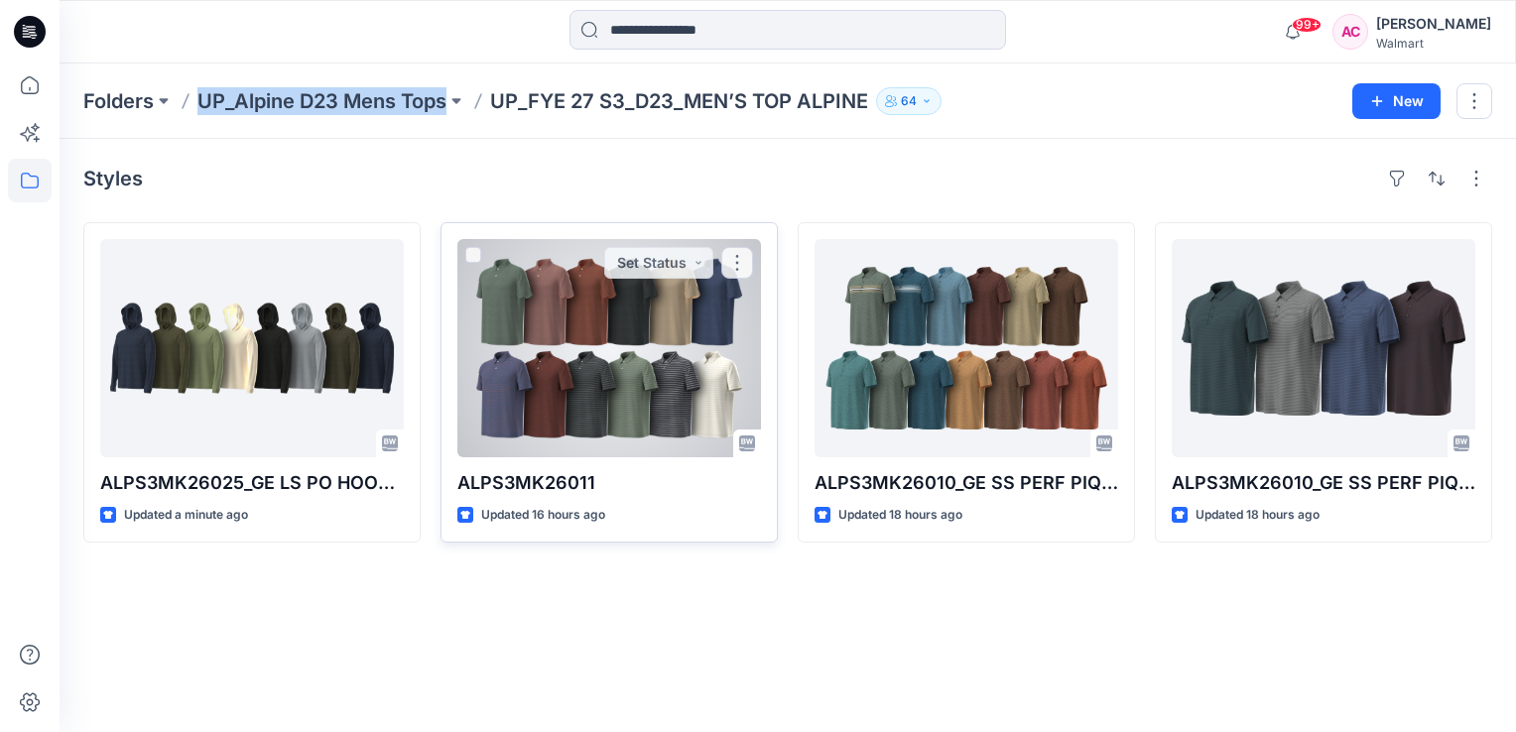
copy div "UP_Alpine D23 Mens Tops"
